Goal: Use online tool/utility: Utilize a website feature to perform a specific function

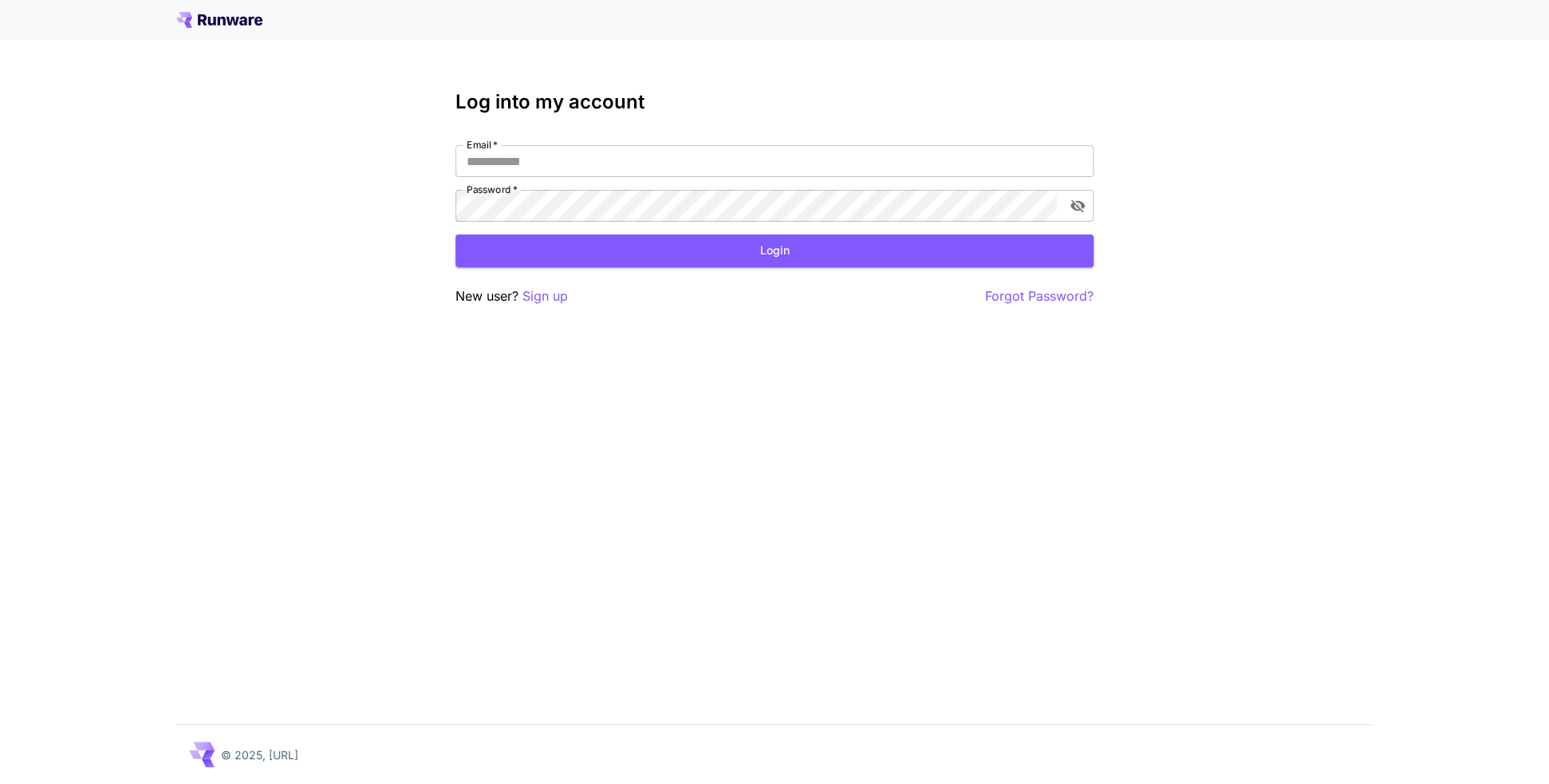
type input "**********"
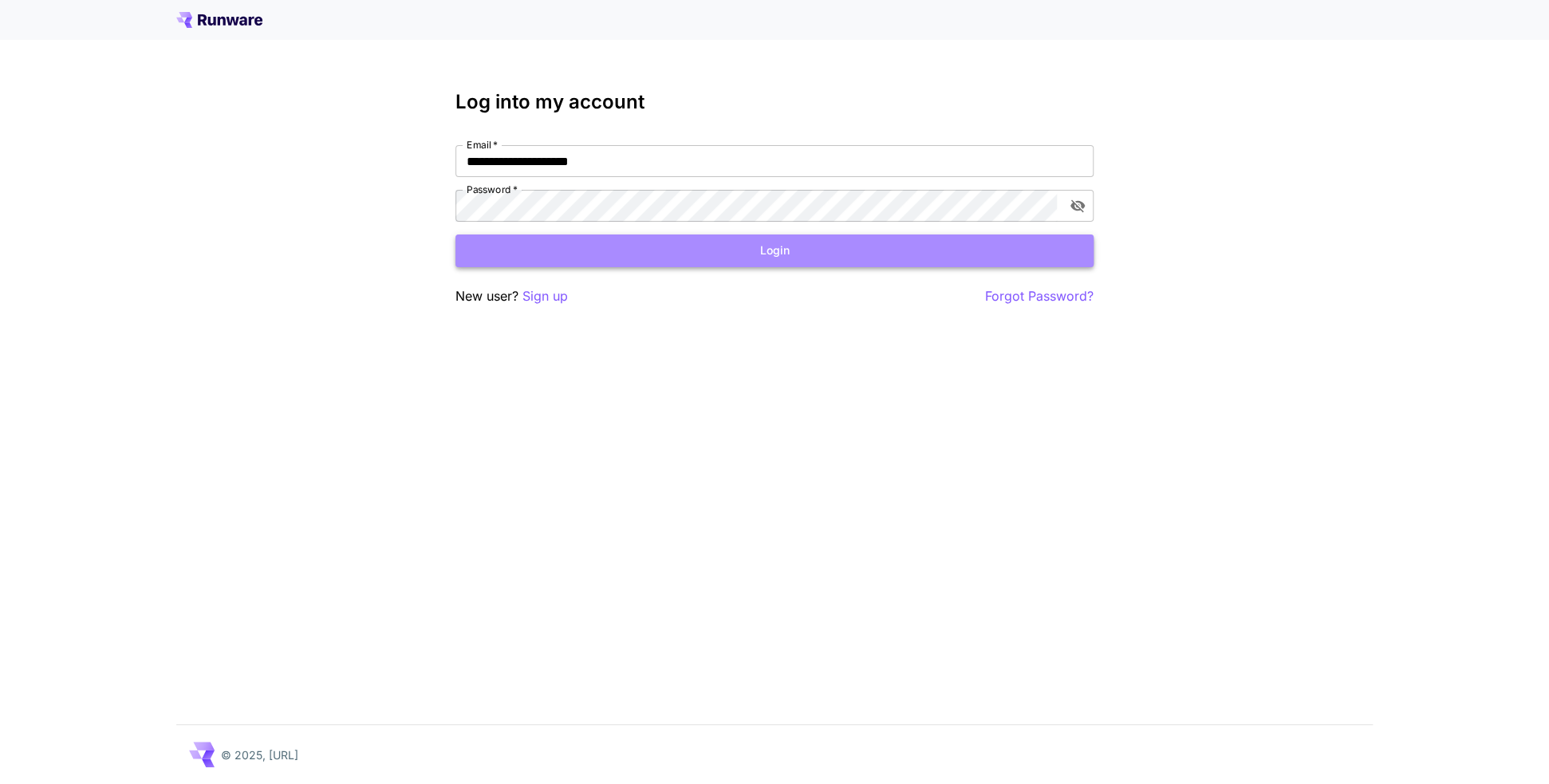
click at [771, 260] on button "Login" at bounding box center [774, 251] width 638 height 32
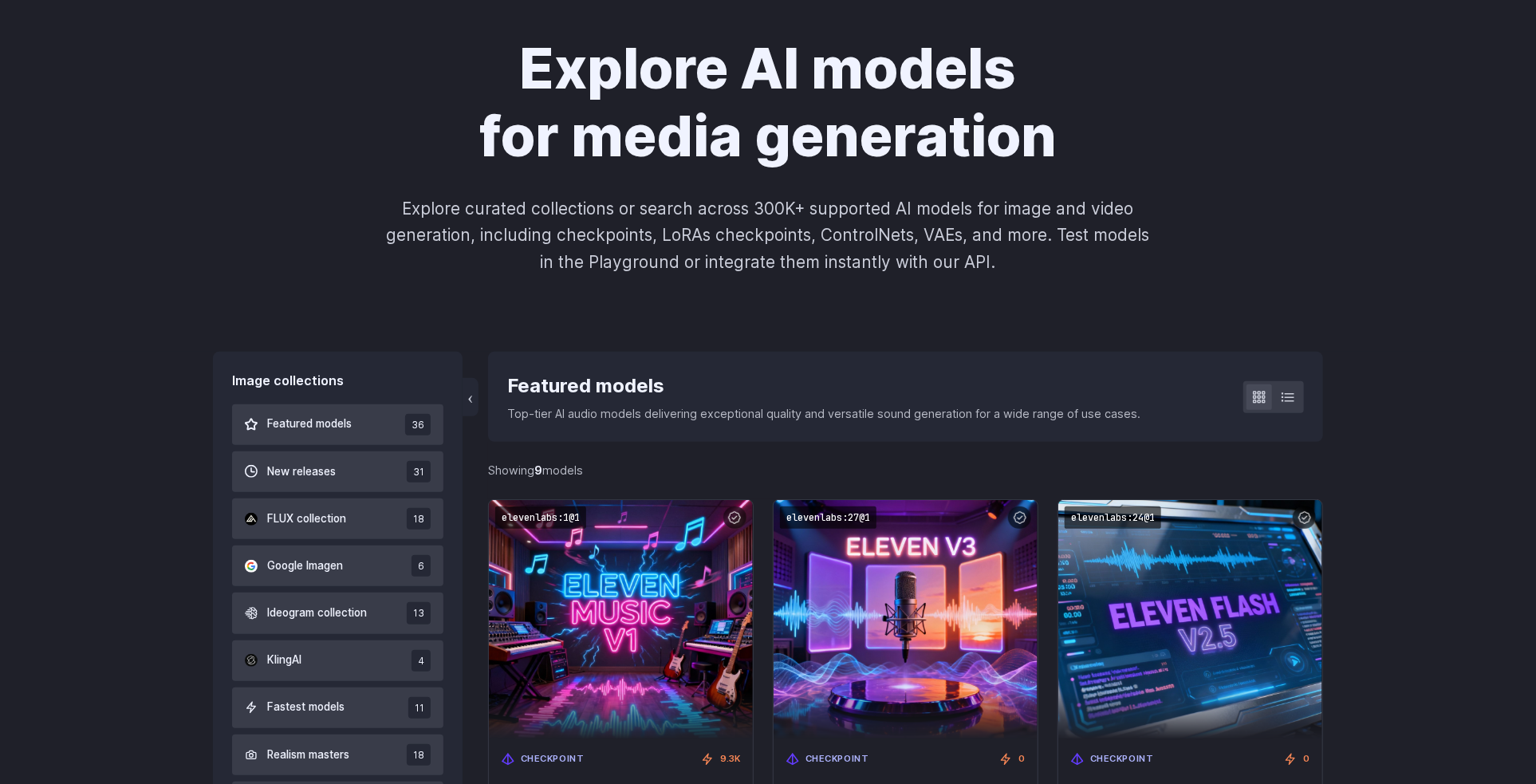
scroll to position [79, 0]
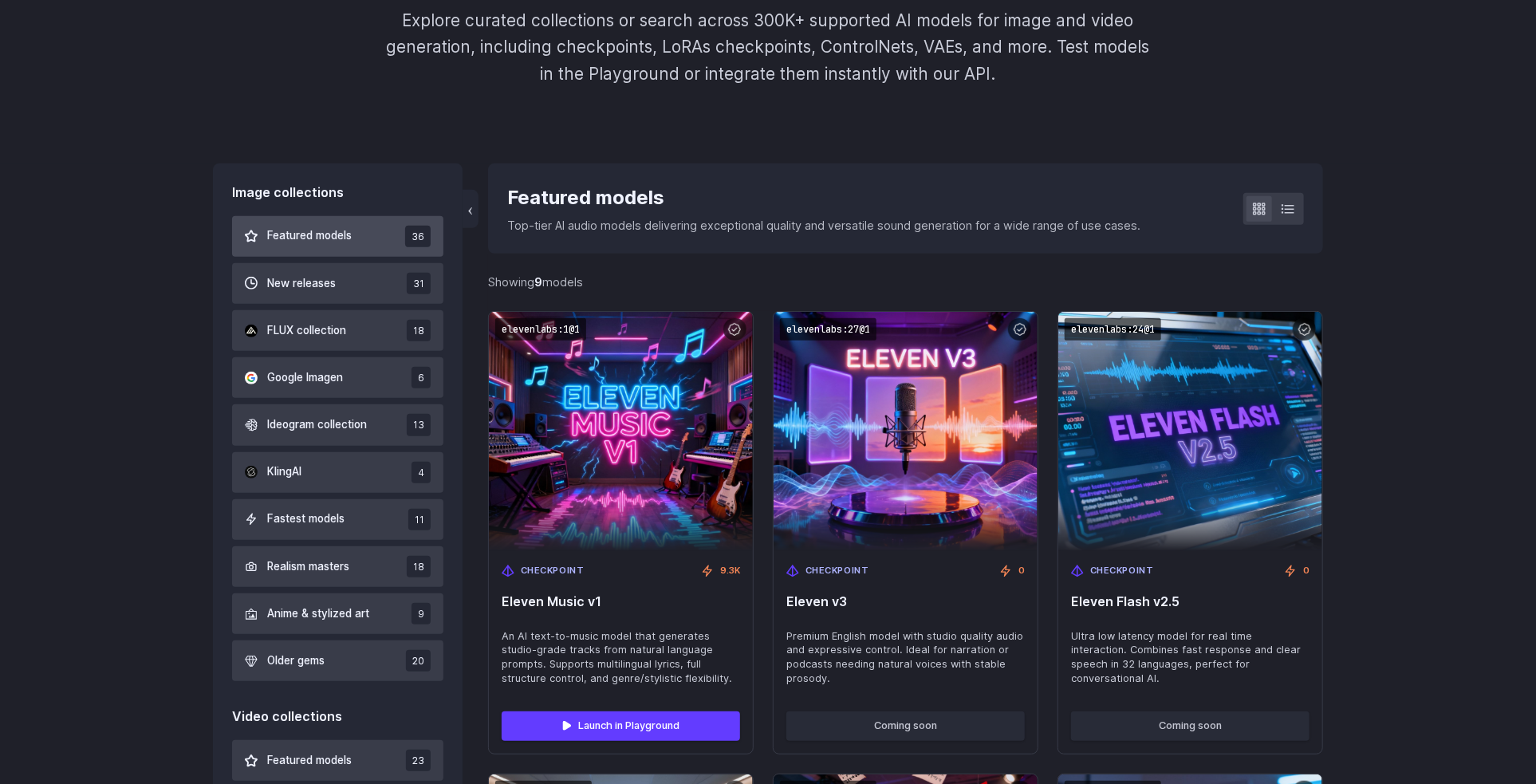
click at [364, 233] on button "Featured models 36" at bounding box center [338, 237] width 211 height 41
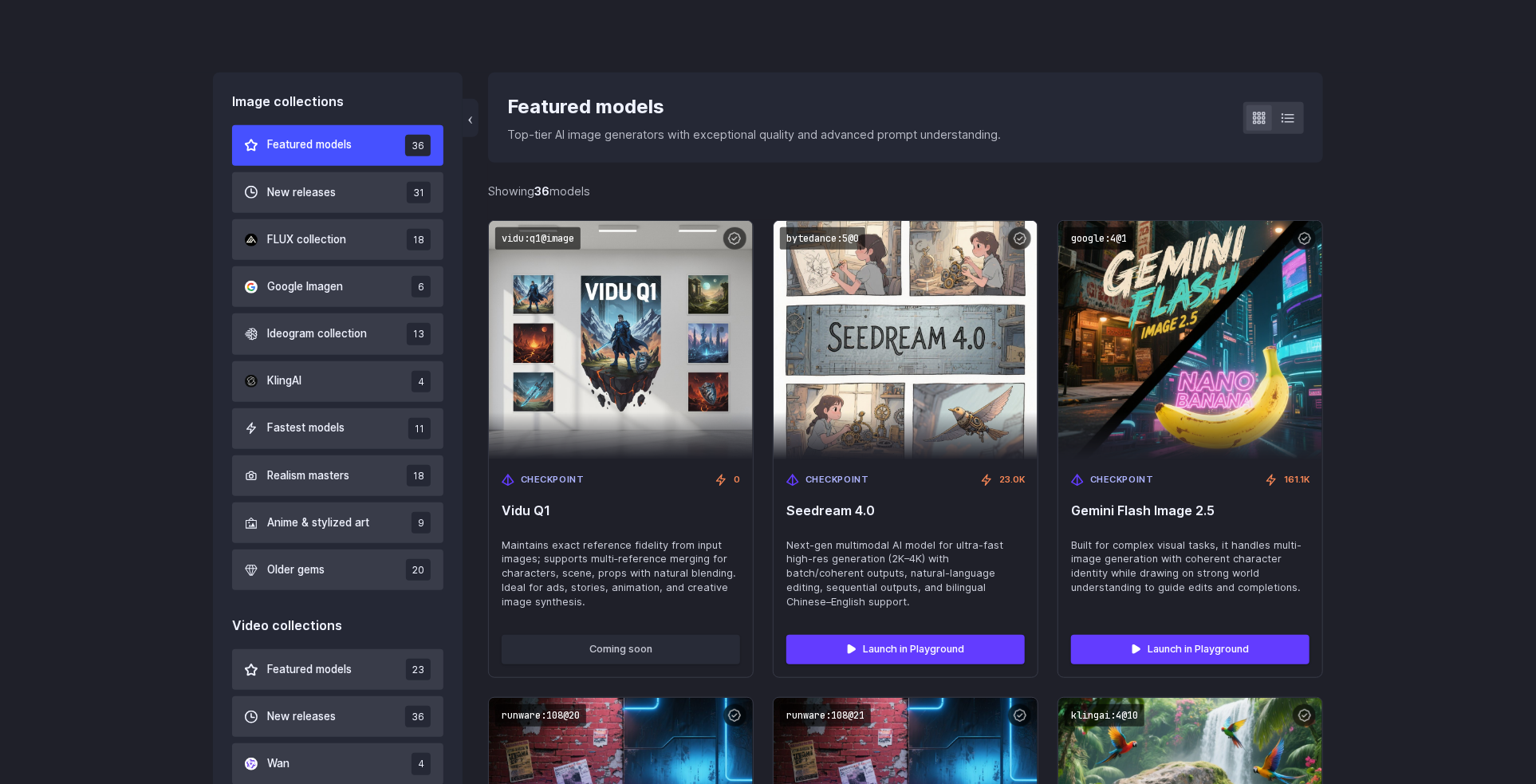
scroll to position [460, 0]
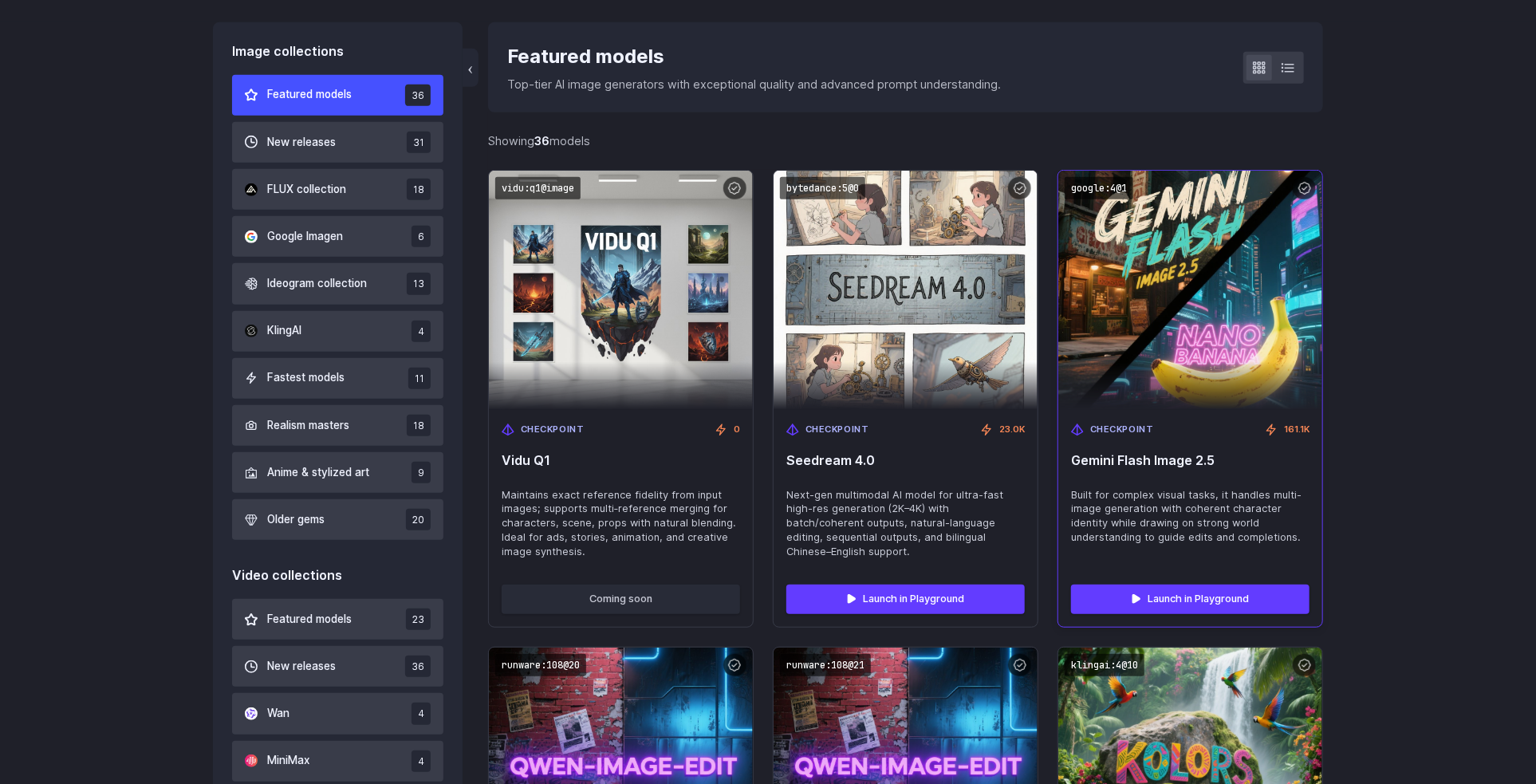
click at [1145, 463] on span "Gemini Flash Image 2.5" at bounding box center [1190, 460] width 239 height 15
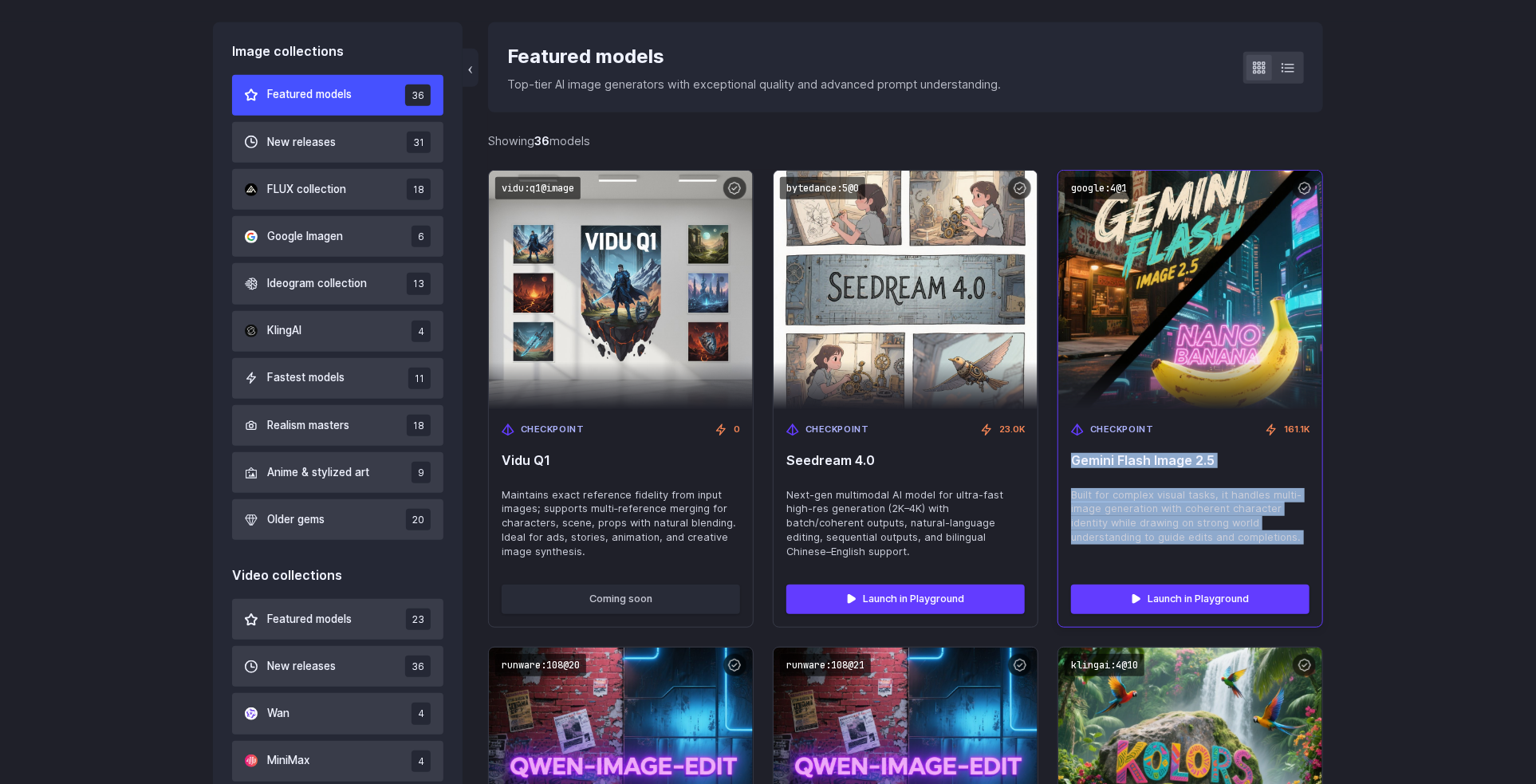
drag, startPoint x: 1145, startPoint y: 463, endPoint x: 1309, endPoint y: 565, distance: 193.1
click at [1308, 564] on div "Checkpoint 161.1K Gemini Flash Image 2.5 Built for complex visual tasks, it han…" at bounding box center [1190, 490] width 264 height 161
click at [1294, 554] on div "Checkpoint 161.1K Gemini Flash Image 2.5 Built for complex visual tasks, it han…" at bounding box center [1190, 490] width 264 height 161
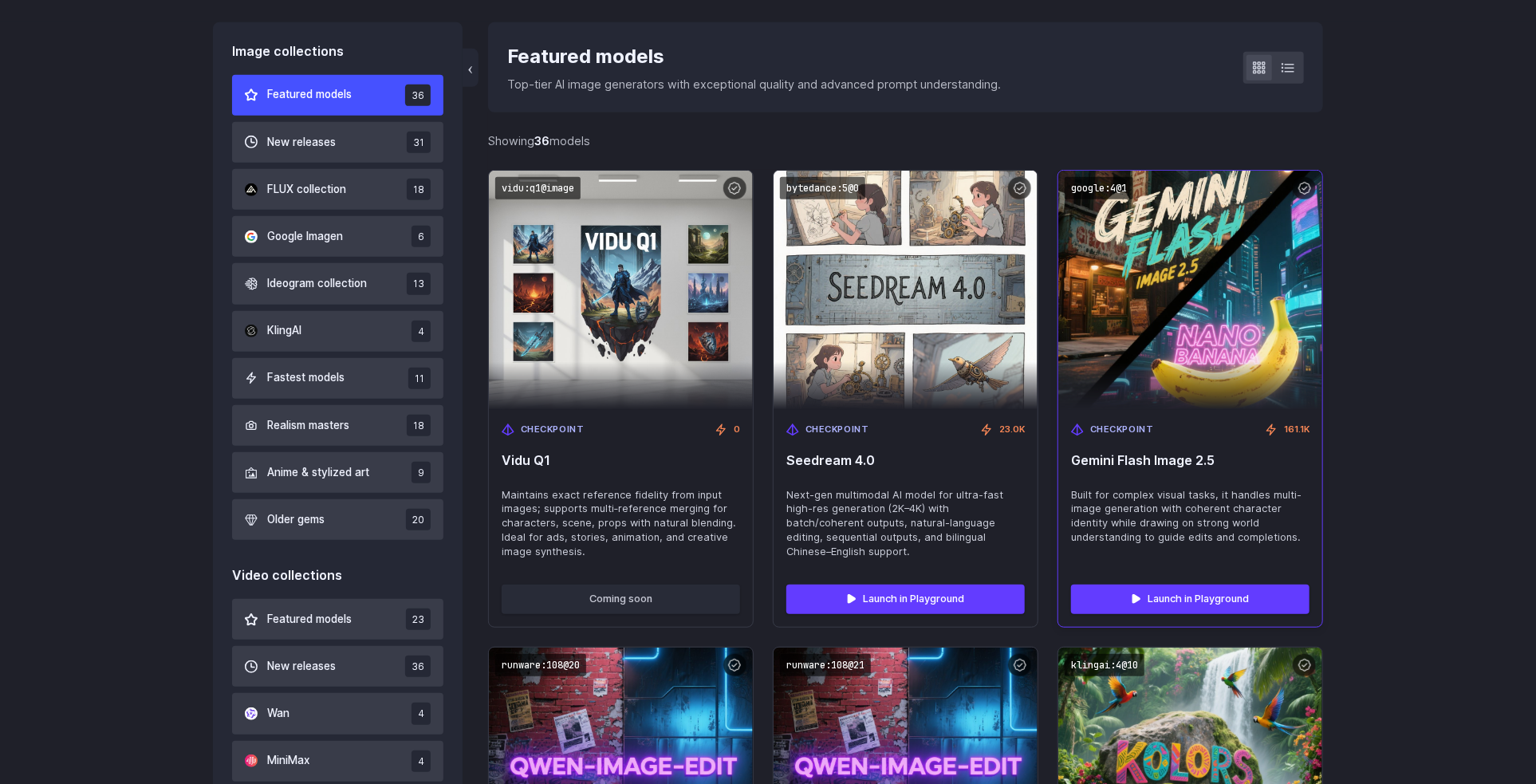
click at [1294, 554] on div "Checkpoint 161.1K Gemini Flash Image 2.5 Built for complex visual tasks, it han…" at bounding box center [1190, 490] width 264 height 161
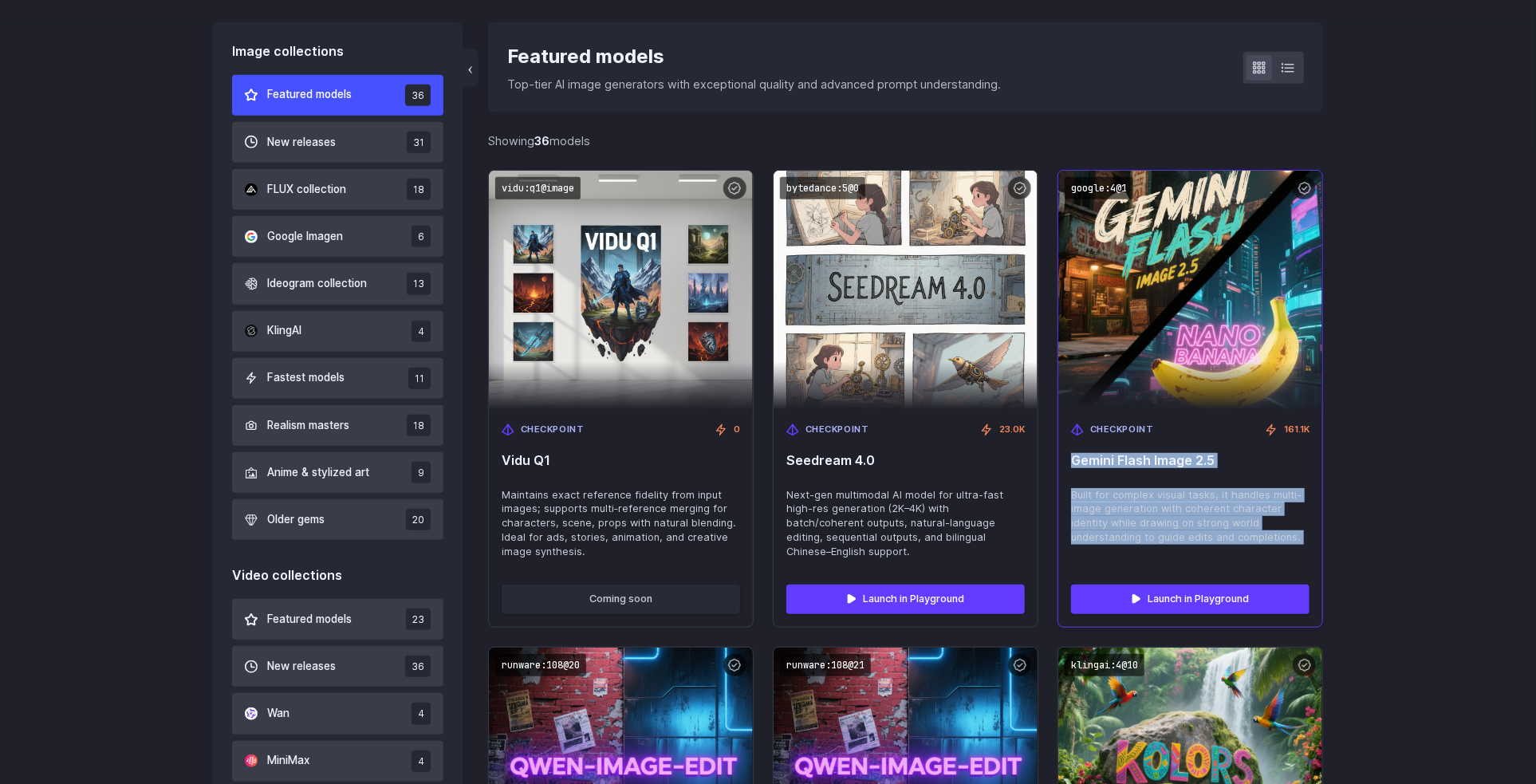
drag, startPoint x: 1294, startPoint y: 554, endPoint x: 1182, endPoint y: 438, distance: 161.2
click at [1187, 439] on div "Checkpoint 161.1K Gemini Flash Image 2.5 Built for complex visual tasks, it han…" at bounding box center [1190, 490] width 264 height 161
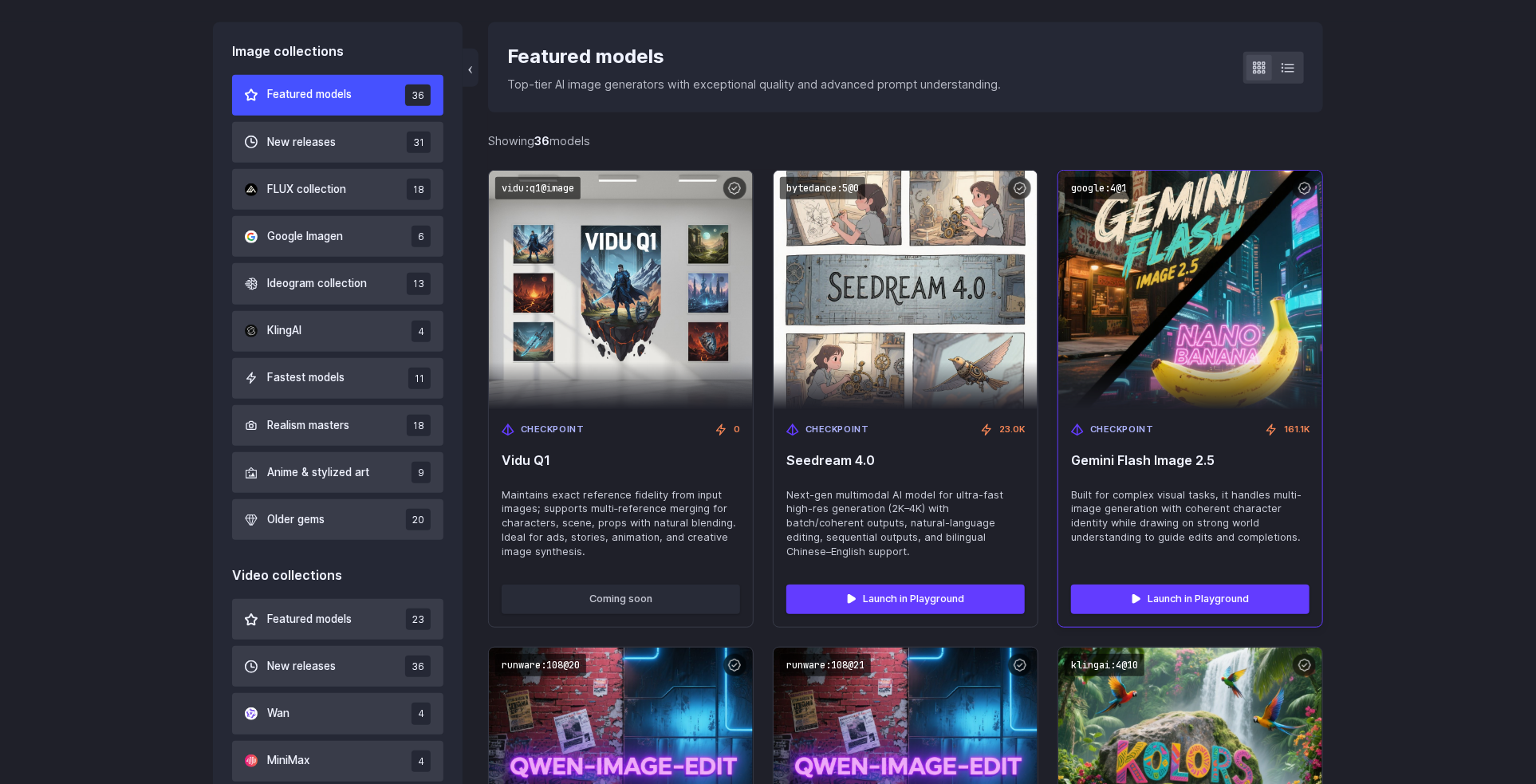
click at [1133, 421] on div "Checkpoint 161.1K Gemini Flash Image 2.5 Built for complex visual tasks, it han…" at bounding box center [1190, 490] width 264 height 161
click at [1212, 484] on div "Checkpoint 161.1K Gemini Flash Image 2.5 Built for complex visual tasks, it han…" at bounding box center [1190, 490] width 264 height 161
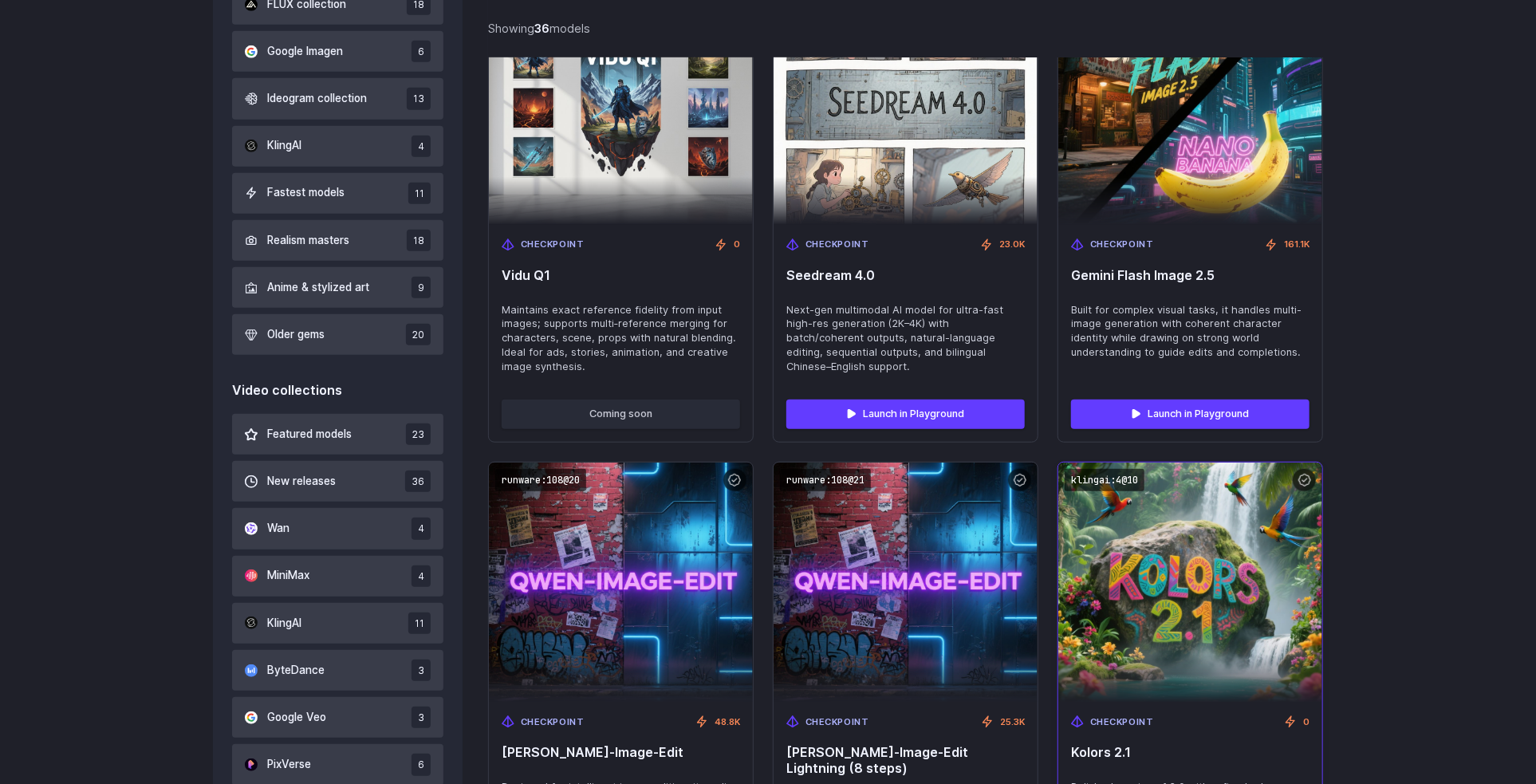
scroll to position [779, 0]
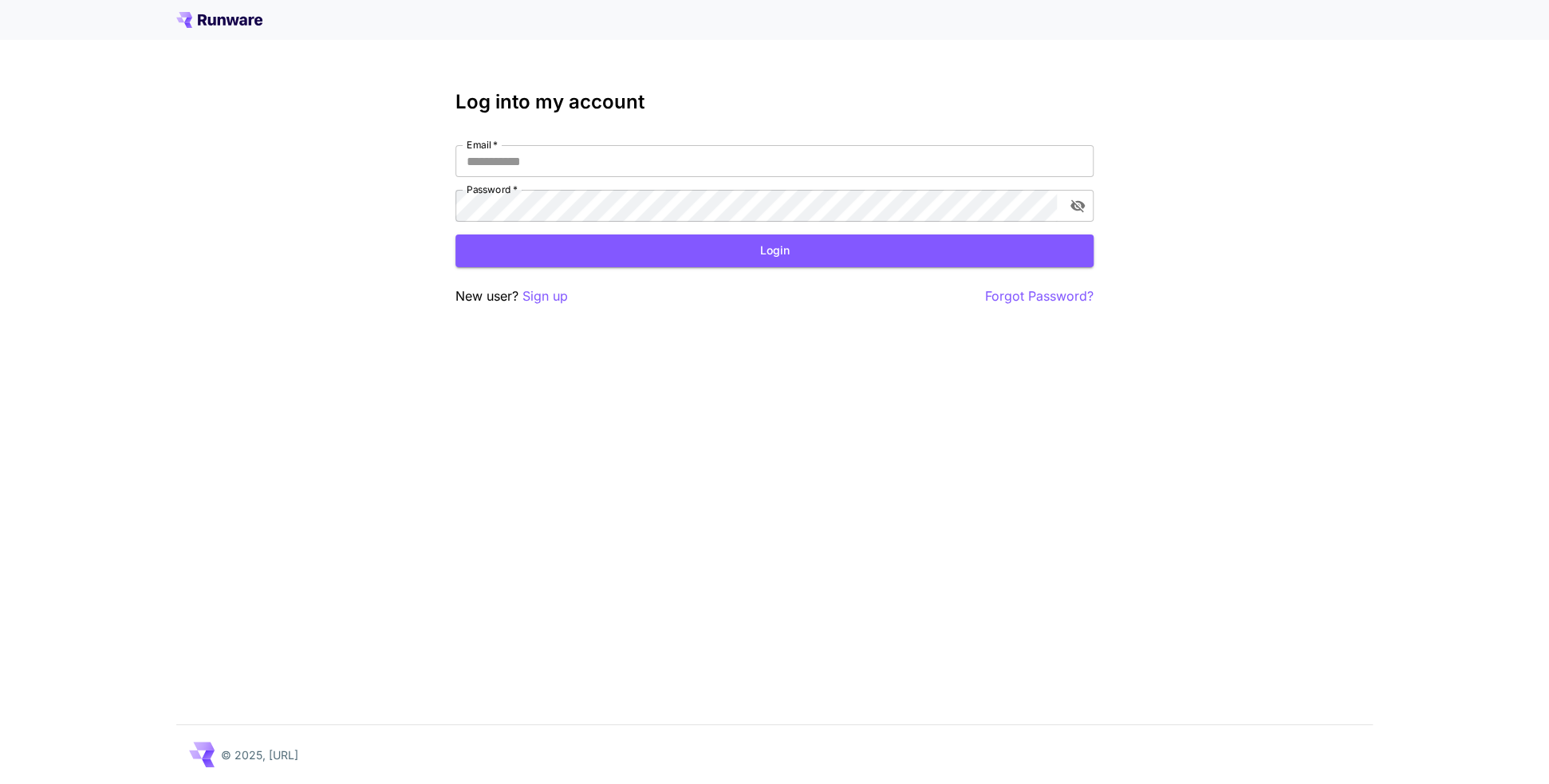
type input "**********"
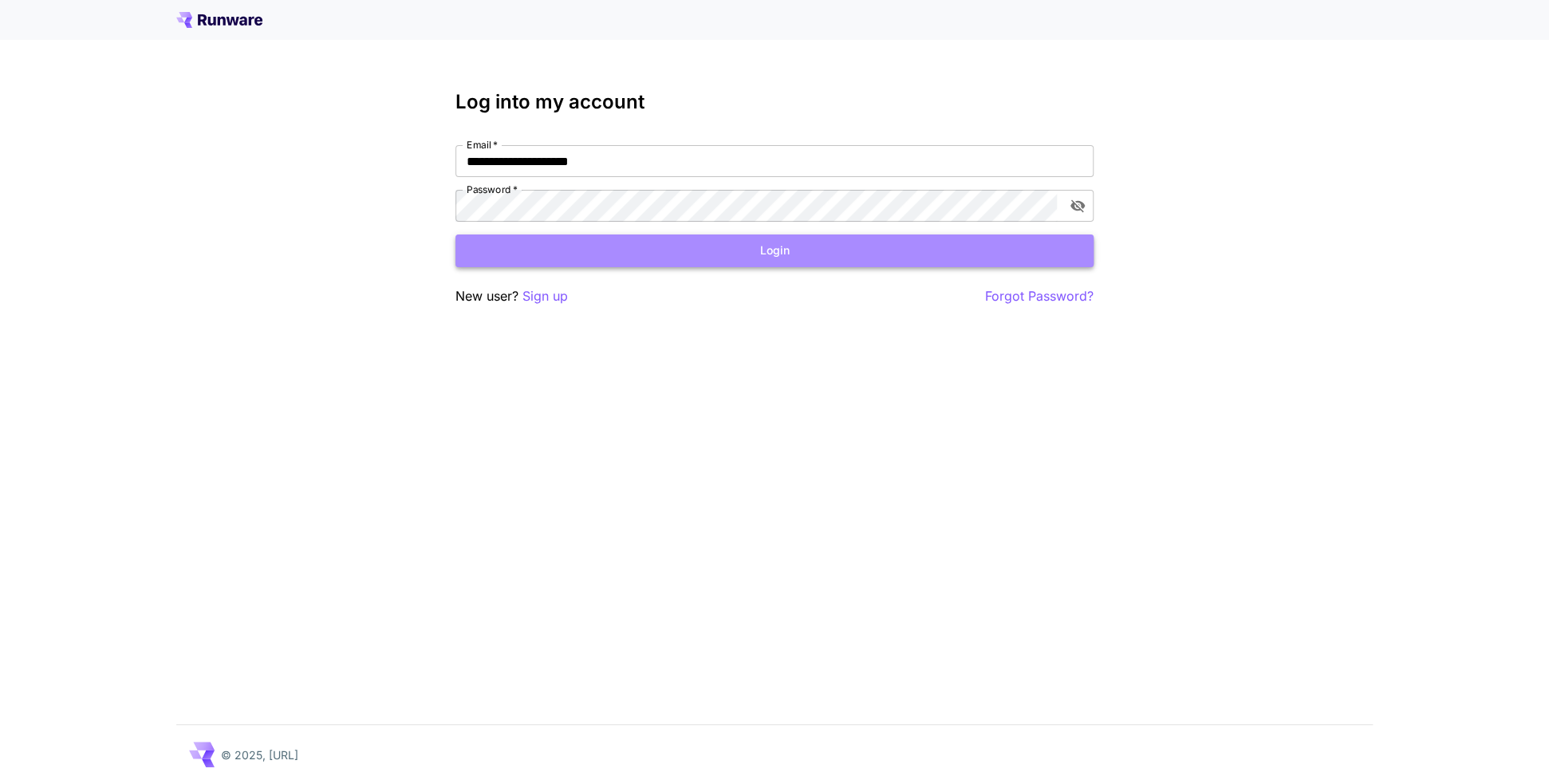
click at [837, 257] on button "Login" at bounding box center [774, 251] width 638 height 32
